Goal: Task Accomplishment & Management: Use online tool/utility

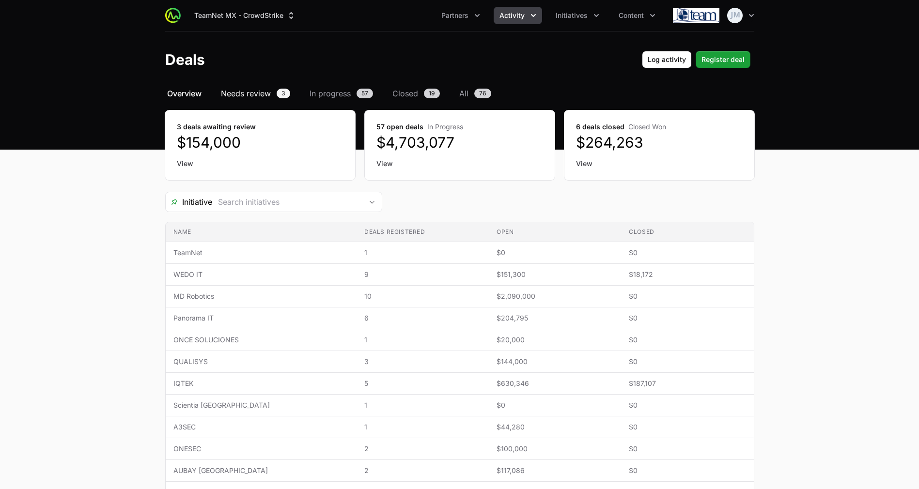
click at [250, 94] on span "Needs review" at bounding box center [246, 94] width 50 height 12
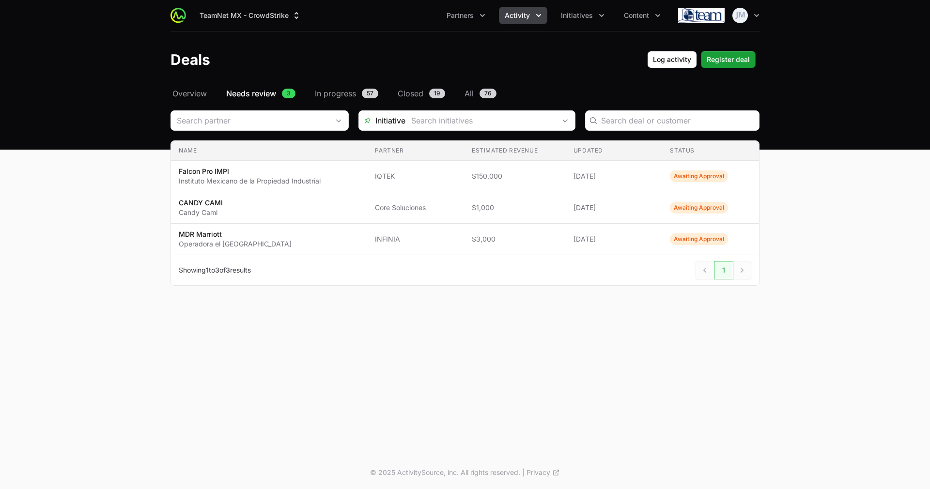
click at [554, 17] on ul "Partners Activity Initiatives Content" at bounding box center [554, 15] width 226 height 17
click at [579, 17] on span "Initiatives" at bounding box center [577, 16] width 32 height 10
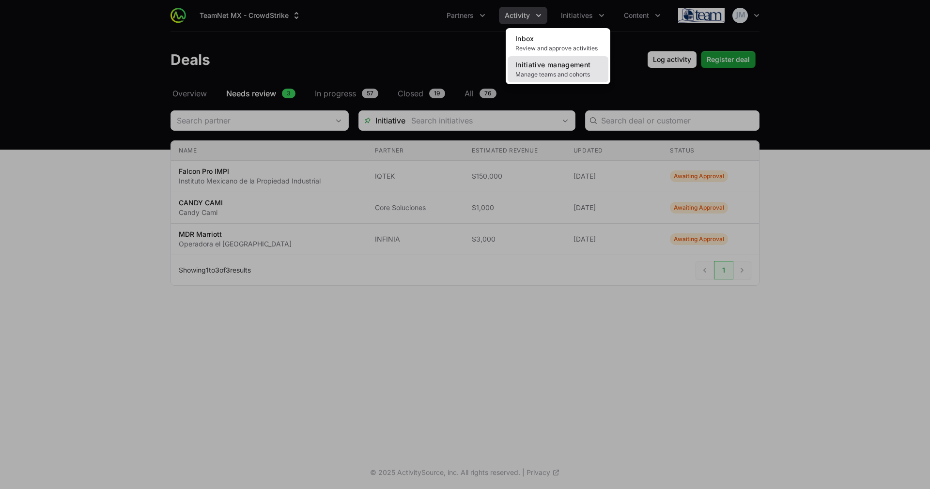
click at [573, 64] on span "Initiative management" at bounding box center [553, 65] width 75 height 8
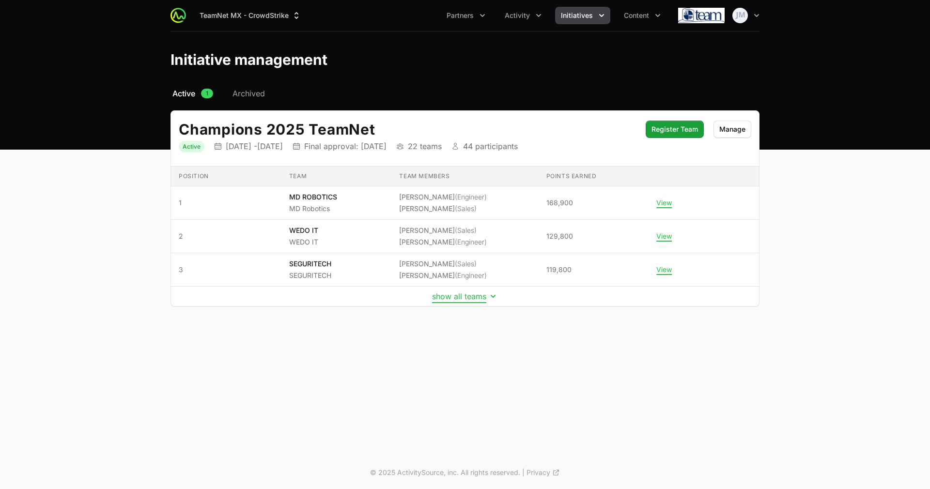
click at [472, 301] on button "show all teams" at bounding box center [465, 297] width 66 height 10
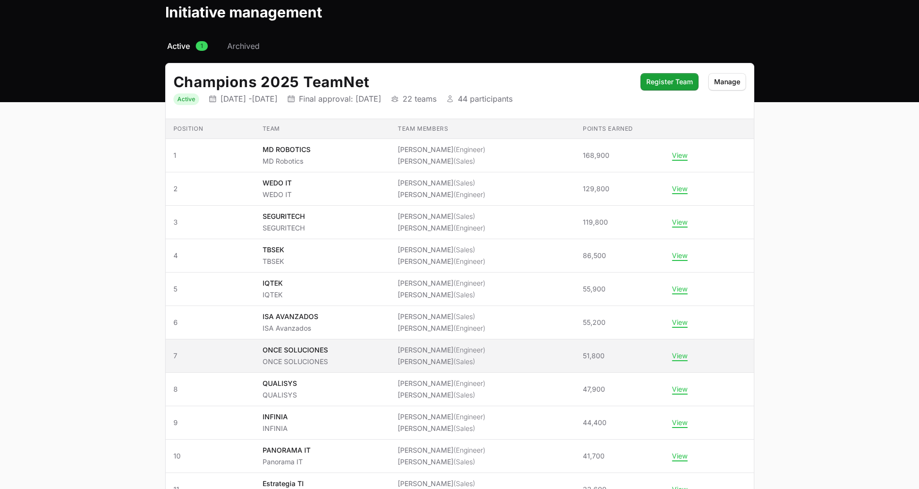
scroll to position [47, 0]
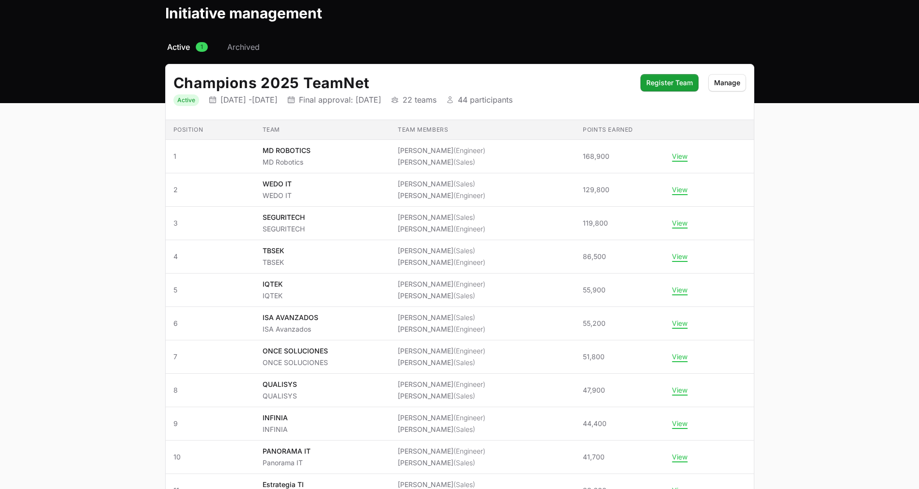
click at [916, 290] on main "Select a tab Active Archived Active 1 Archived Champions 2025 TeamNet Status Ac…" at bounding box center [459, 479] width 919 height 877
